Goal: Task Accomplishment & Management: Manage account settings

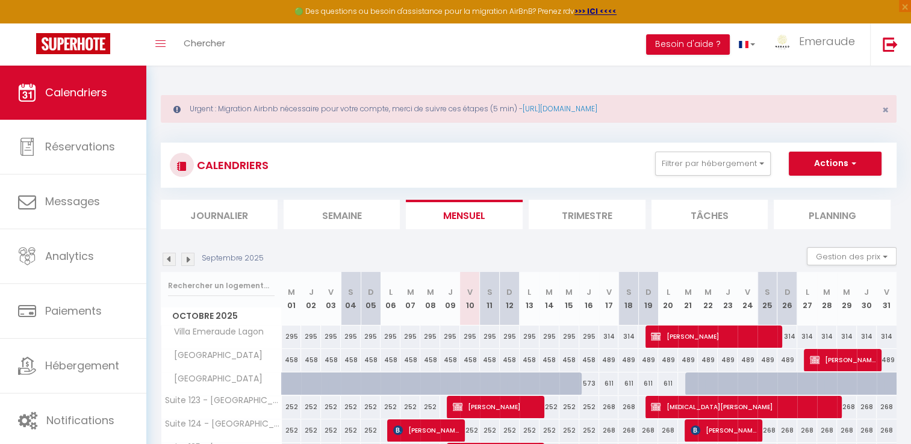
click at [175, 23] on link "Chercher" at bounding box center [205, 44] width 60 height 42
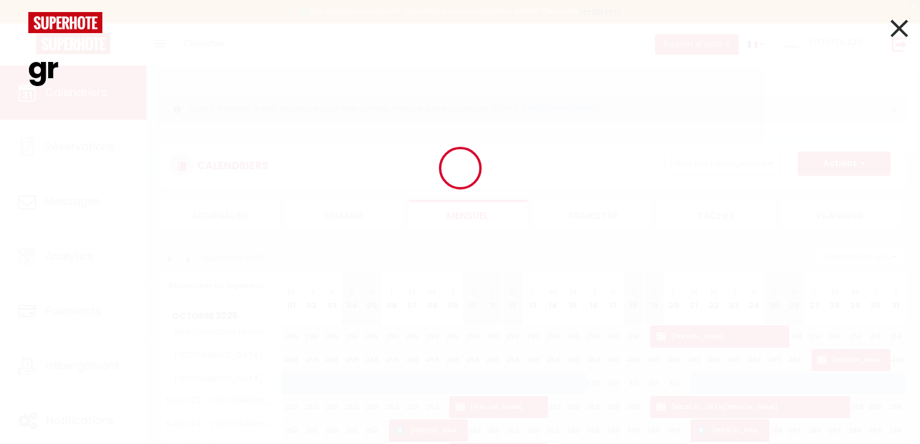
type input "g"
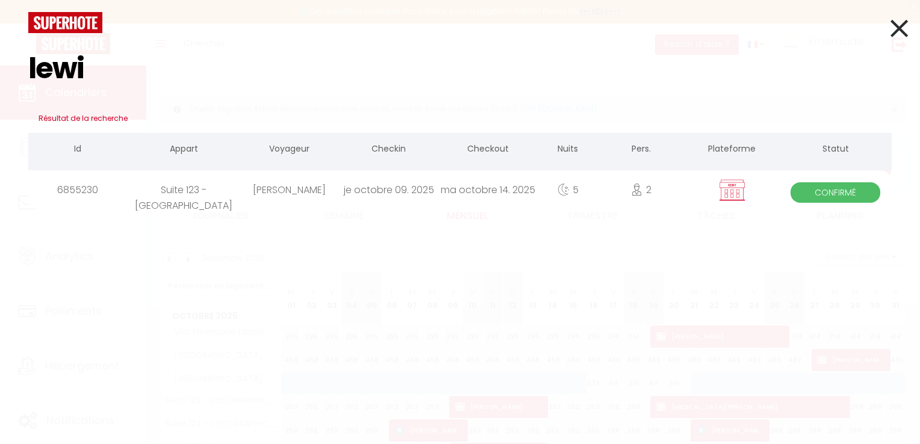
type input "lewi"
click at [279, 190] on div "[PERSON_NAME]" at bounding box center [289, 189] width 99 height 39
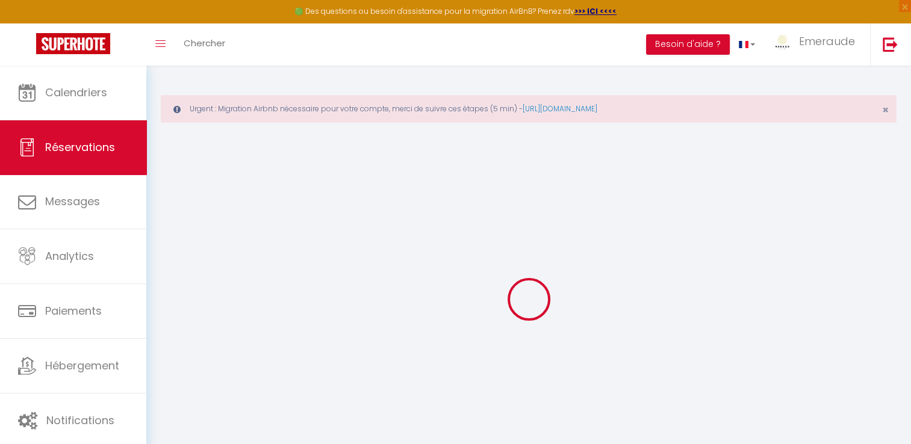
select select
checkbox input "true"
select select
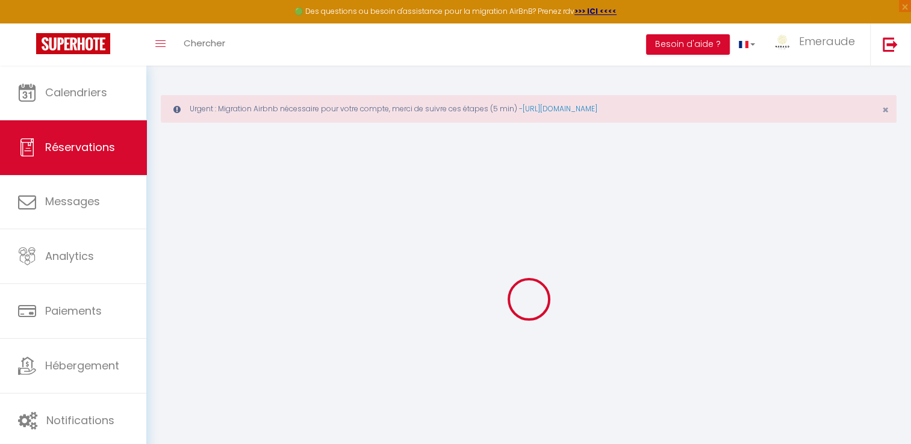
checkbox input "true"
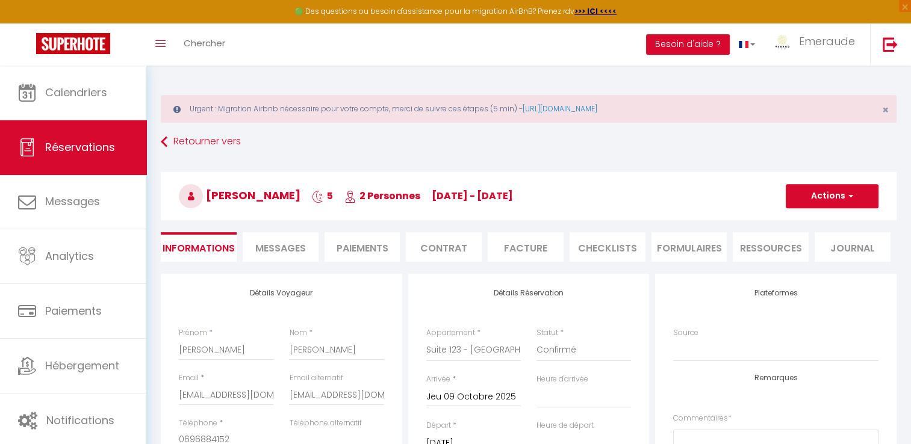
type input "18"
select select
checkbox input "true"
select select "16:00"
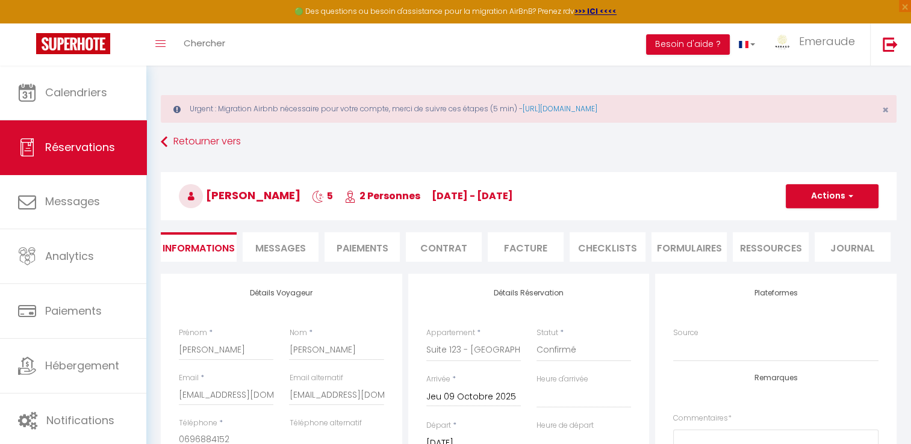
select select "11:00"
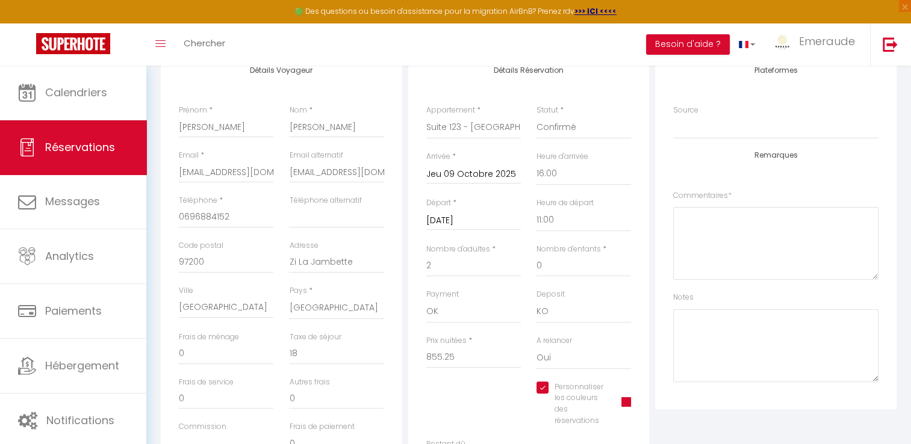
scroll to position [163, 0]
